Goal: Transaction & Acquisition: Download file/media

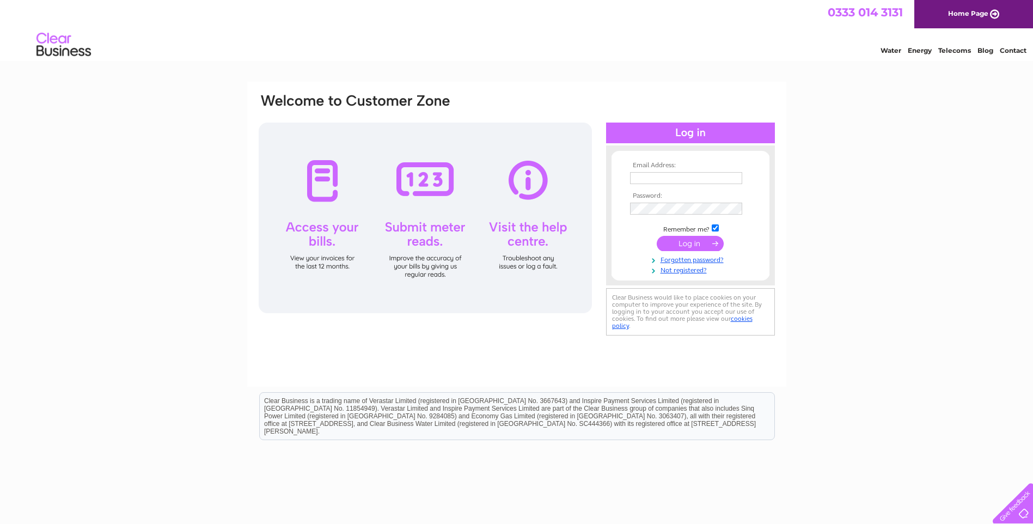
type input "accounts@bcagroup.org"
click at [668, 244] on input "submit" at bounding box center [689, 243] width 67 height 15
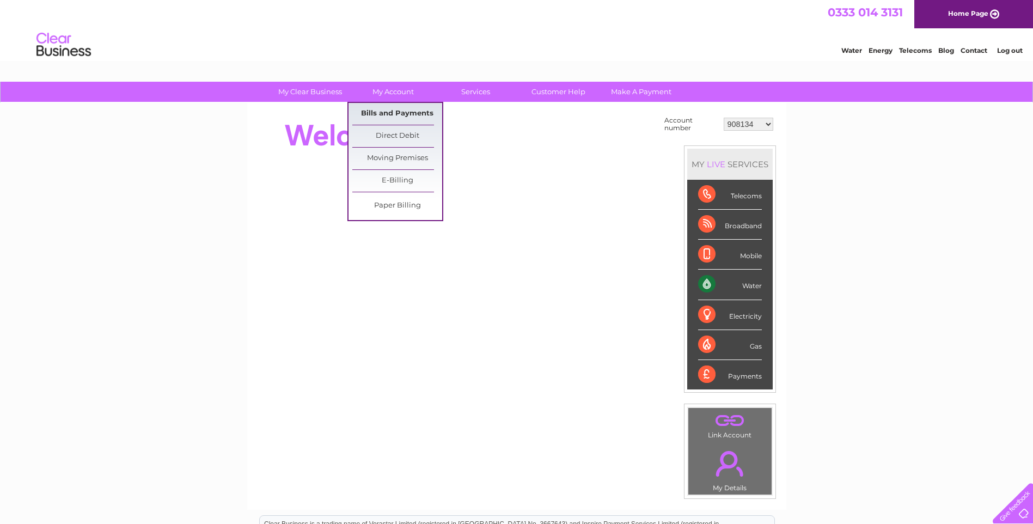
click at [401, 118] on link "Bills and Payments" at bounding box center [397, 114] width 90 height 22
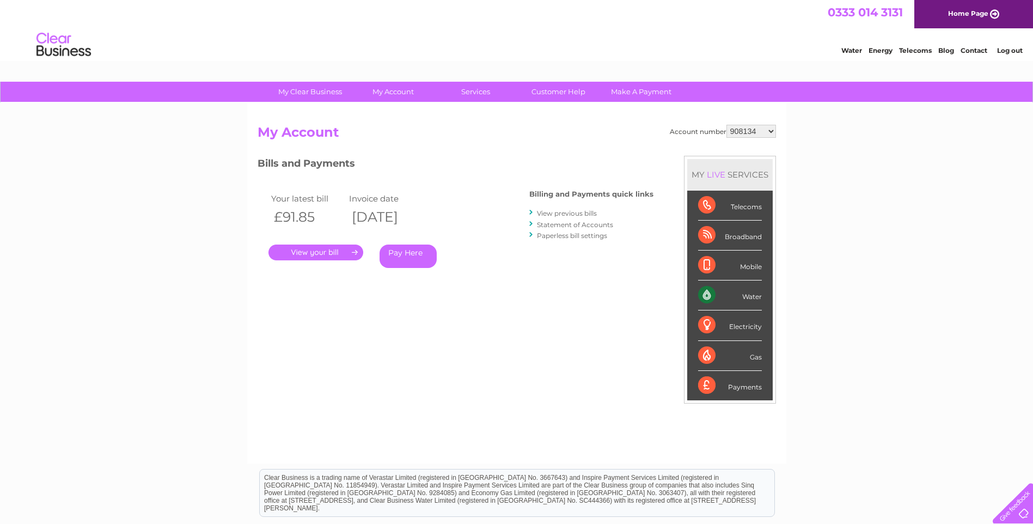
click at [328, 253] on link "." at bounding box center [315, 252] width 95 height 16
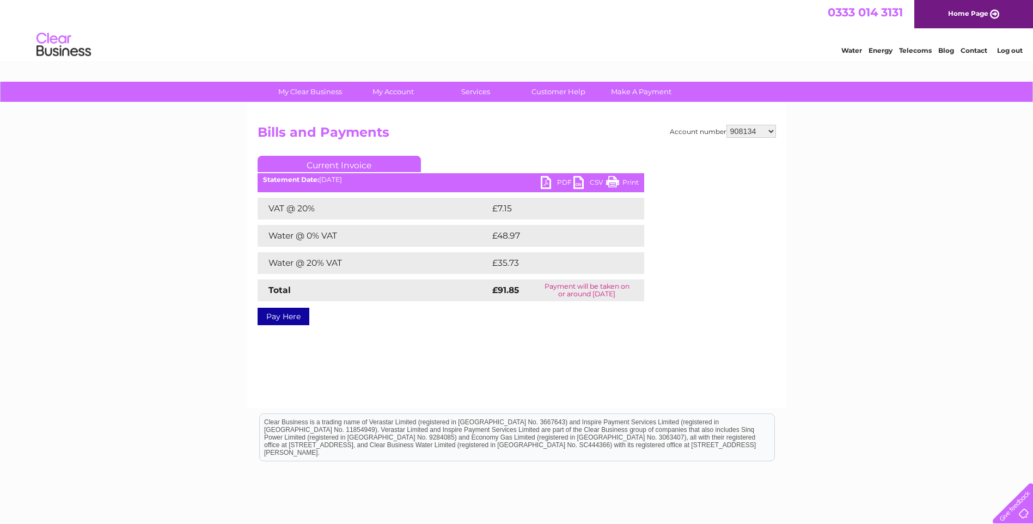
click at [557, 187] on link "PDF" at bounding box center [557, 184] width 33 height 16
click at [741, 132] on select "908134 972211 30264276" at bounding box center [751, 131] width 50 height 13
select select "972211"
click at [726, 125] on select "908134 972211 30264276" at bounding box center [751, 131] width 50 height 13
click at [548, 182] on link "PDF" at bounding box center [557, 184] width 33 height 16
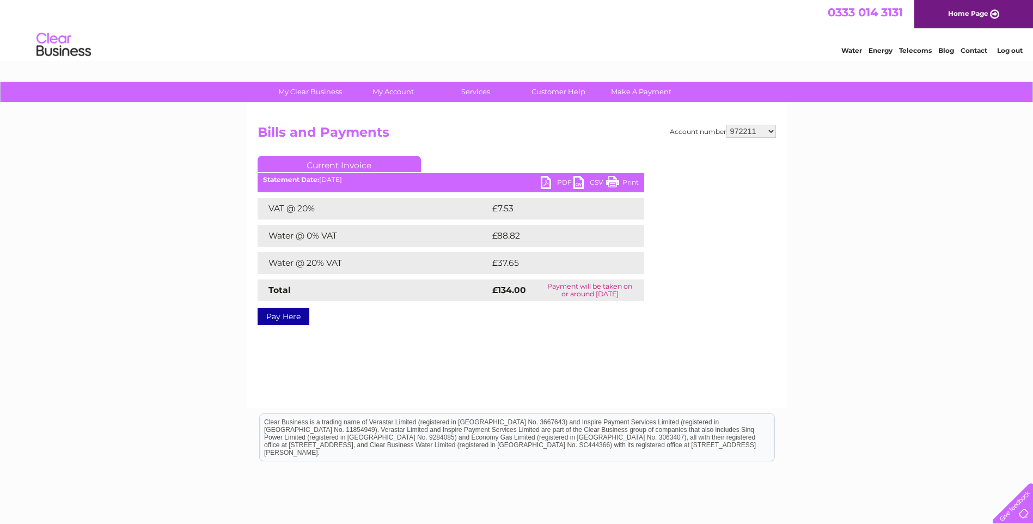
click at [748, 126] on select "908134 972211 30264276" at bounding box center [751, 131] width 50 height 13
select select "30264276"
click at [726, 125] on select "908134 972211 30264276" at bounding box center [751, 131] width 50 height 13
click at [551, 180] on link "PDF" at bounding box center [557, 184] width 33 height 16
